Goal: Task Accomplishment & Management: Manage account settings

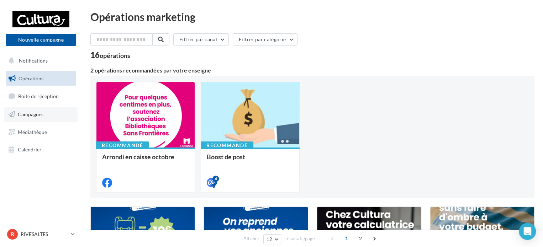
click at [38, 109] on link "Campagnes" at bounding box center [40, 114] width 73 height 15
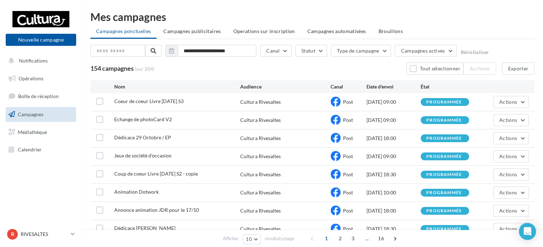
scroll to position [76, 0]
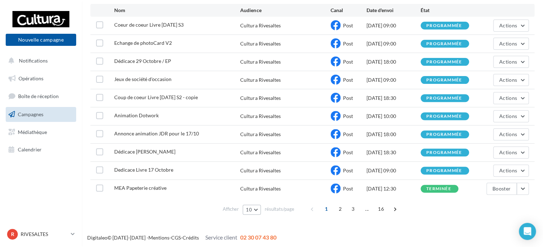
click at [256, 209] on button "10" at bounding box center [251, 210] width 18 height 10
click at [266, 192] on button "100" at bounding box center [267, 197] width 50 height 12
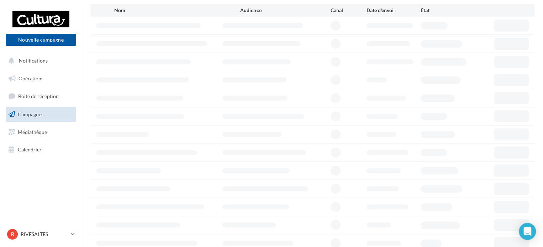
scroll to position [64, 0]
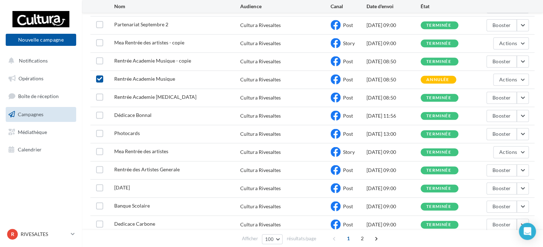
scroll to position [877, 0]
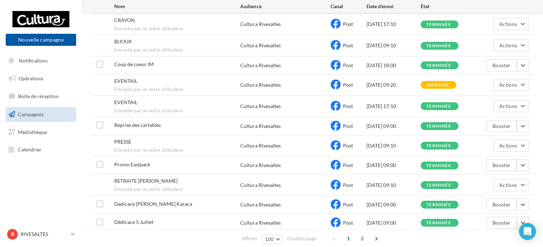
click at [101, 82] on div "EVENTAIL Envoyée par un autre utilisateur Cultura Rivesaltes Post [DATE] 09:20 …" at bounding box center [312, 85] width 444 height 21
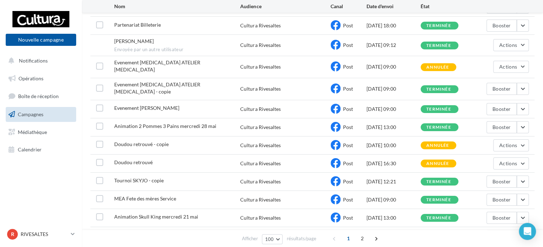
scroll to position [1246, 0]
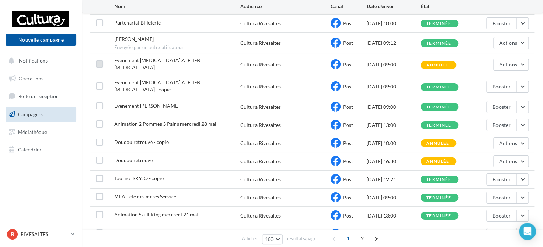
click at [102, 60] on label at bounding box center [99, 63] width 7 height 7
drag, startPoint x: 100, startPoint y: 128, endPoint x: 97, endPoint y: 149, distance: 21.5
click at [97, 157] on label at bounding box center [99, 160] width 7 height 7
click at [99, 139] on label at bounding box center [99, 142] width 7 height 7
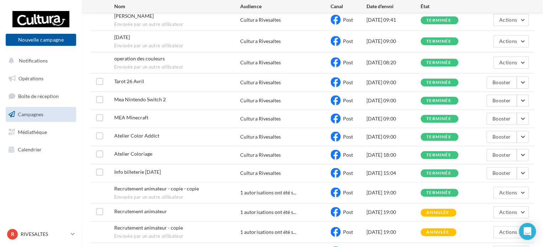
scroll to position [1773, 0]
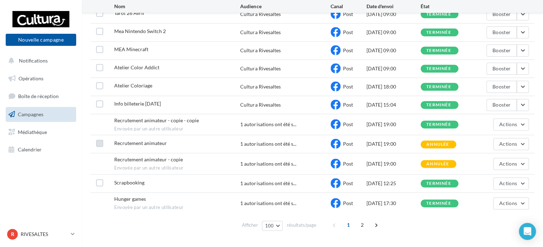
click at [102, 140] on label at bounding box center [99, 143] width 7 height 7
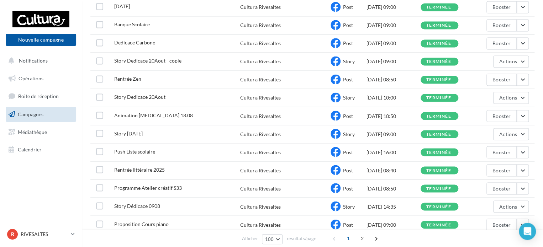
scroll to position [0, 0]
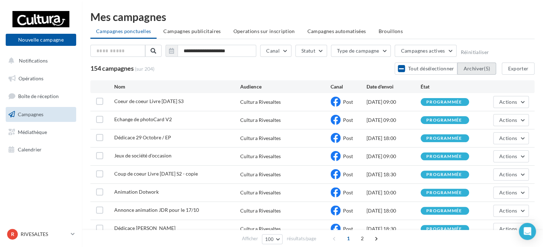
click at [471, 67] on button "Archiver (5)" at bounding box center [476, 69] width 39 height 12
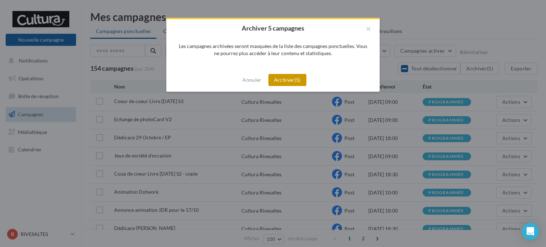
click at [287, 79] on button "Archiver (5)" at bounding box center [287, 80] width 38 height 12
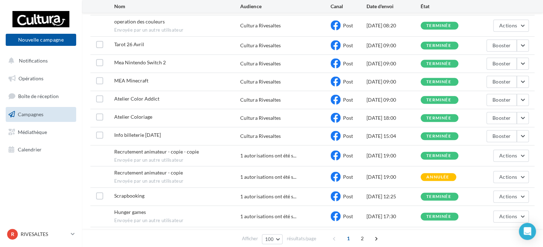
scroll to position [1773, 0]
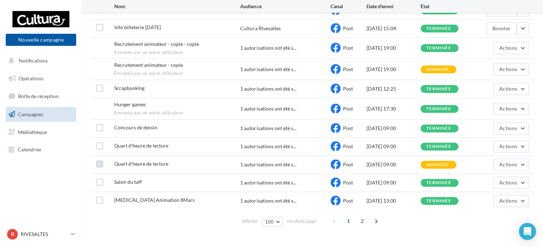
click at [97, 160] on label at bounding box center [99, 163] width 7 height 7
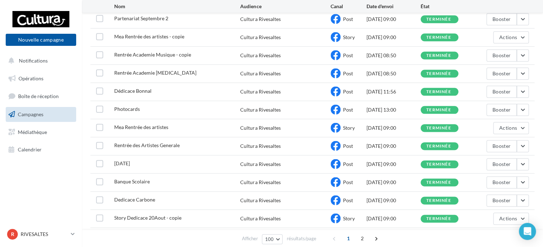
scroll to position [0, 0]
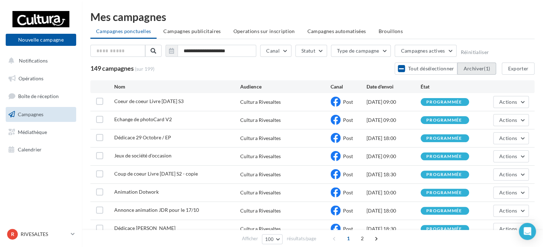
click at [473, 68] on button "Archiver (1)" at bounding box center [476, 69] width 39 height 12
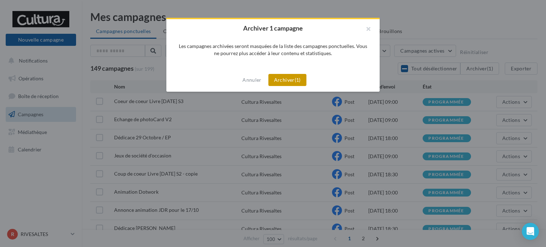
click at [290, 85] on button "Archiver (1)" at bounding box center [287, 80] width 38 height 12
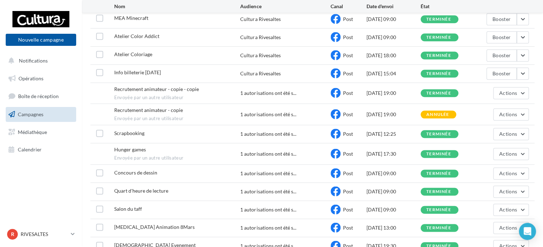
scroll to position [1773, 0]
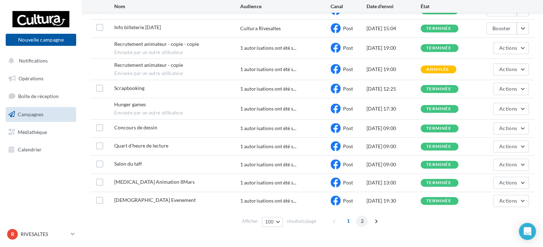
click at [361, 215] on span "2" at bounding box center [361, 220] width 11 height 11
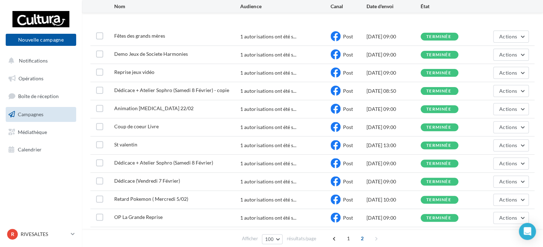
scroll to position [617, 0]
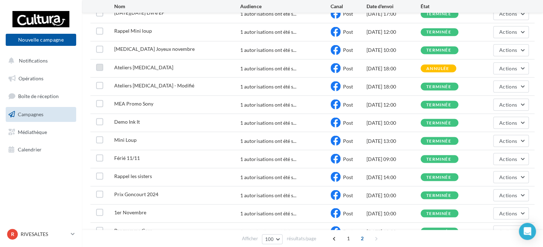
click at [102, 67] on label at bounding box center [99, 67] width 7 height 7
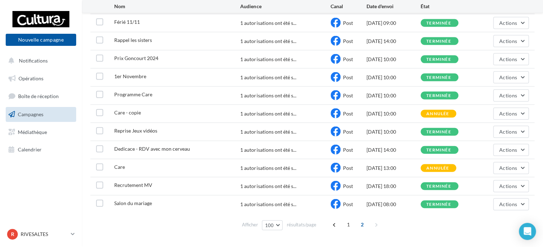
scroll to position [756, 0]
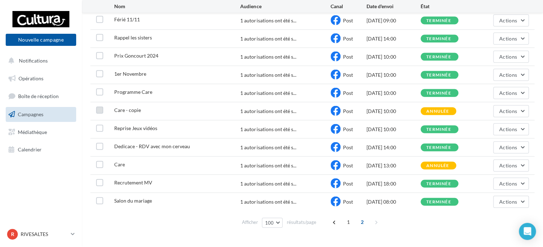
click at [98, 107] on label at bounding box center [99, 110] width 7 height 7
click at [100, 161] on label at bounding box center [99, 164] width 7 height 7
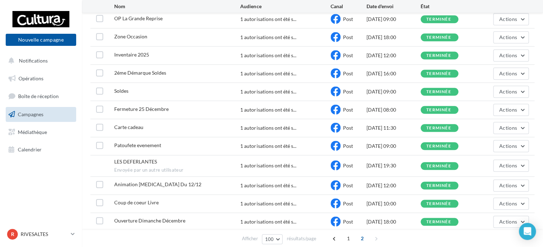
scroll to position [28, 0]
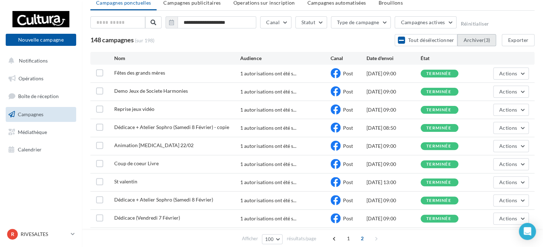
click at [477, 35] on button "Archiver (3)" at bounding box center [476, 40] width 39 height 12
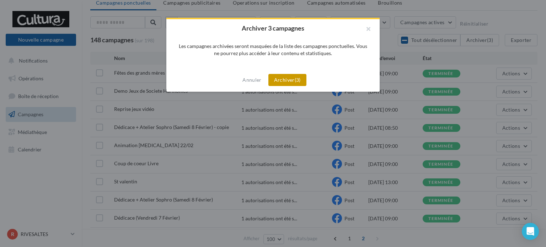
click at [290, 82] on button "Archiver (3)" at bounding box center [287, 80] width 38 height 12
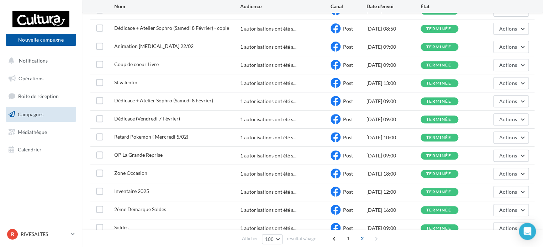
scroll to position [0, 0]
